Goal: Task Accomplishment & Management: Use online tool/utility

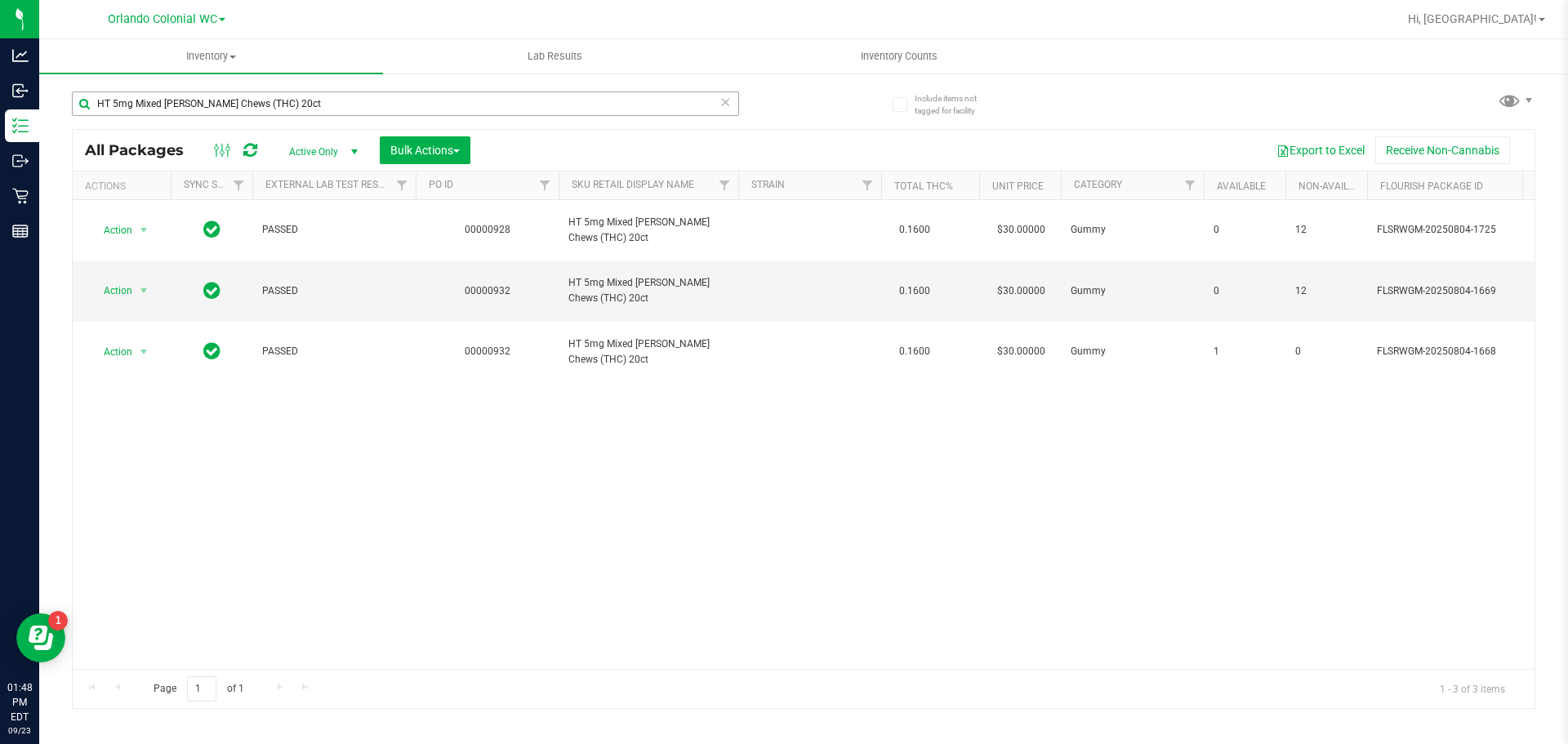
click at [287, 95] on input "HT 5mg Mixed [PERSON_NAME] Chews (THC) 20ct" at bounding box center [406, 103] width 667 height 25
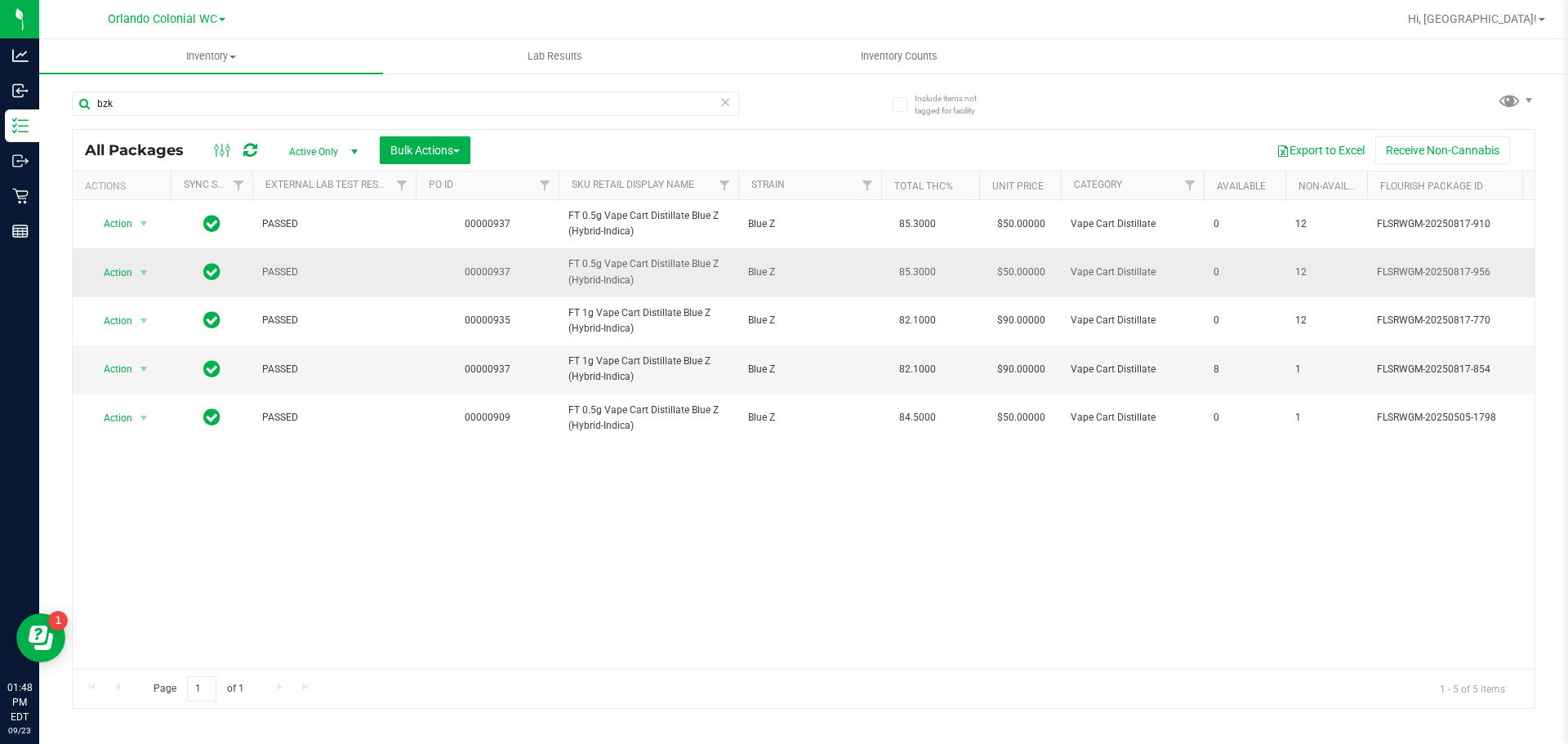
click at [597, 271] on span "FT 0.5g Vape Cart Distillate Blue Z (Hybrid-Indica)" at bounding box center [648, 272] width 160 height 31
copy tr "FT 0.5g Vape Cart Distillate Blue Z (Hybrid-Indica)"
click at [490, 109] on input "bzk" at bounding box center [406, 103] width 667 height 25
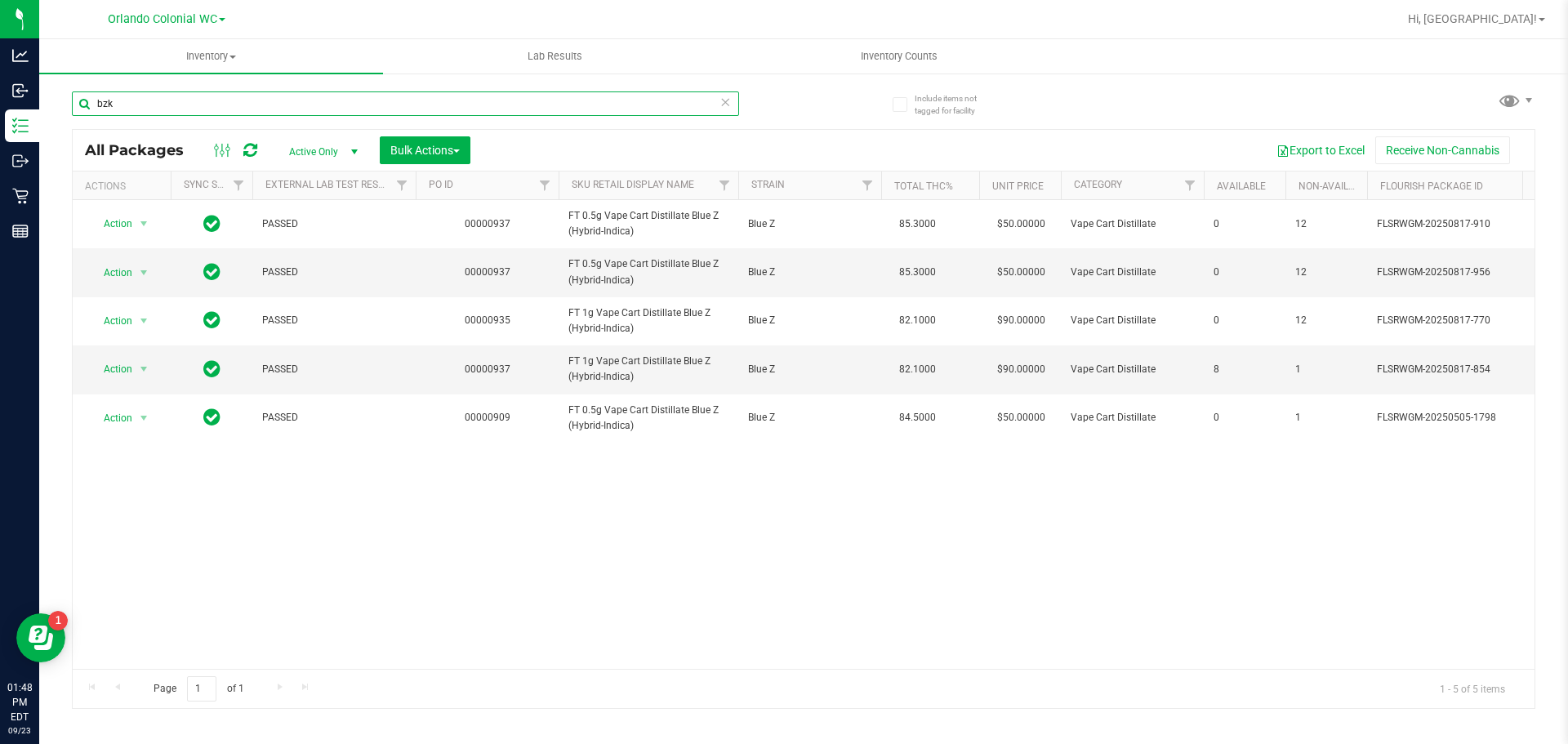
click at [490, 109] on input "bzk" at bounding box center [406, 103] width 667 height 25
paste input "FT 0.5g Vape Cart Distillate Blue Z (Hybrid-Indica)"
click at [490, 109] on input "FT 0.5g Vape Cart Distillate Blue Z (Hybrid-Indica)" at bounding box center [406, 103] width 667 height 25
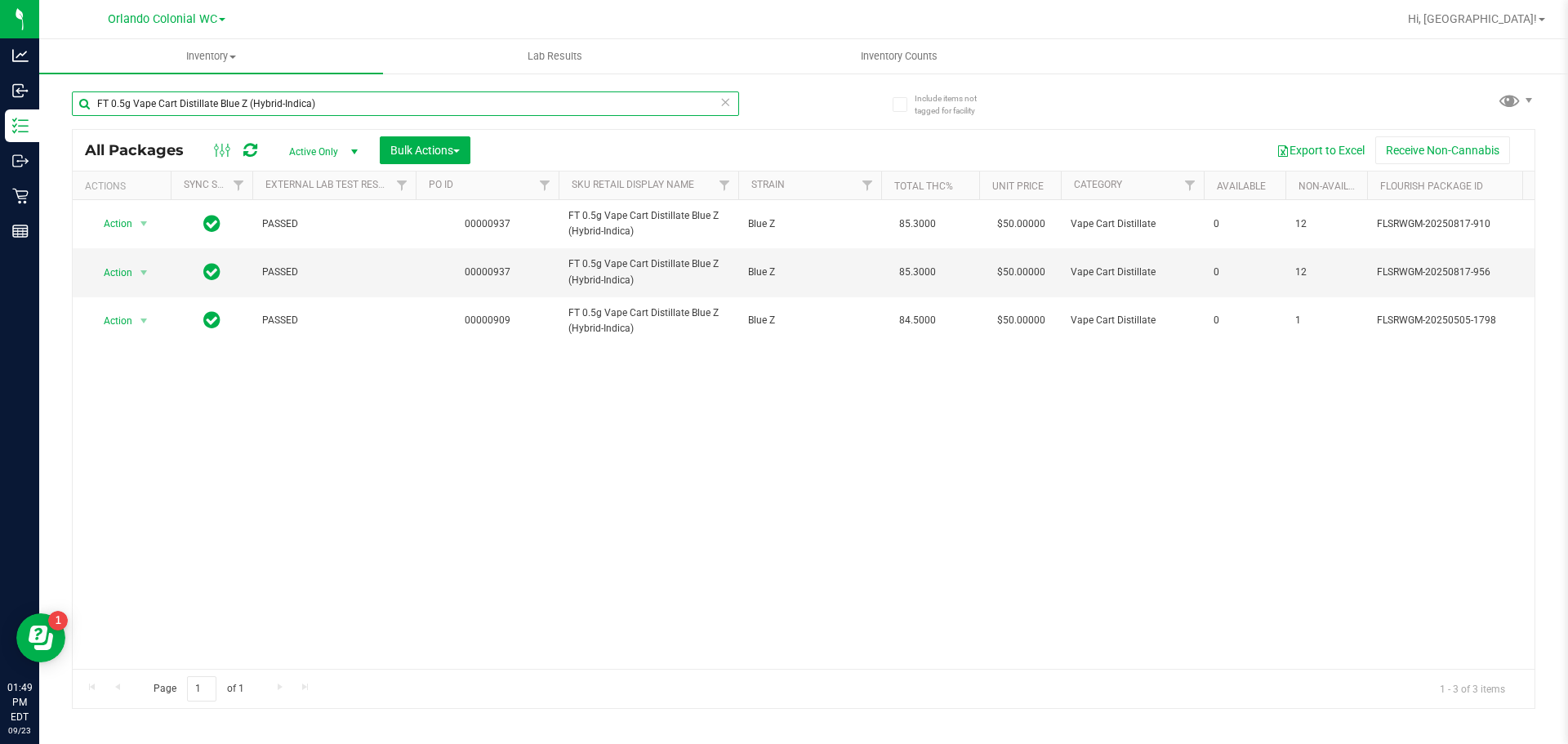
type input "FT 0.5g Vape Cart Distillate Blue Z (Hybrid-Indica)"
click at [360, 97] on input "FT 0.5g Vape Cart Distillate Blue Z (Hybrid-Indica)" at bounding box center [406, 103] width 667 height 25
type input "norther"
